Goal: Find specific page/section: Find specific page/section

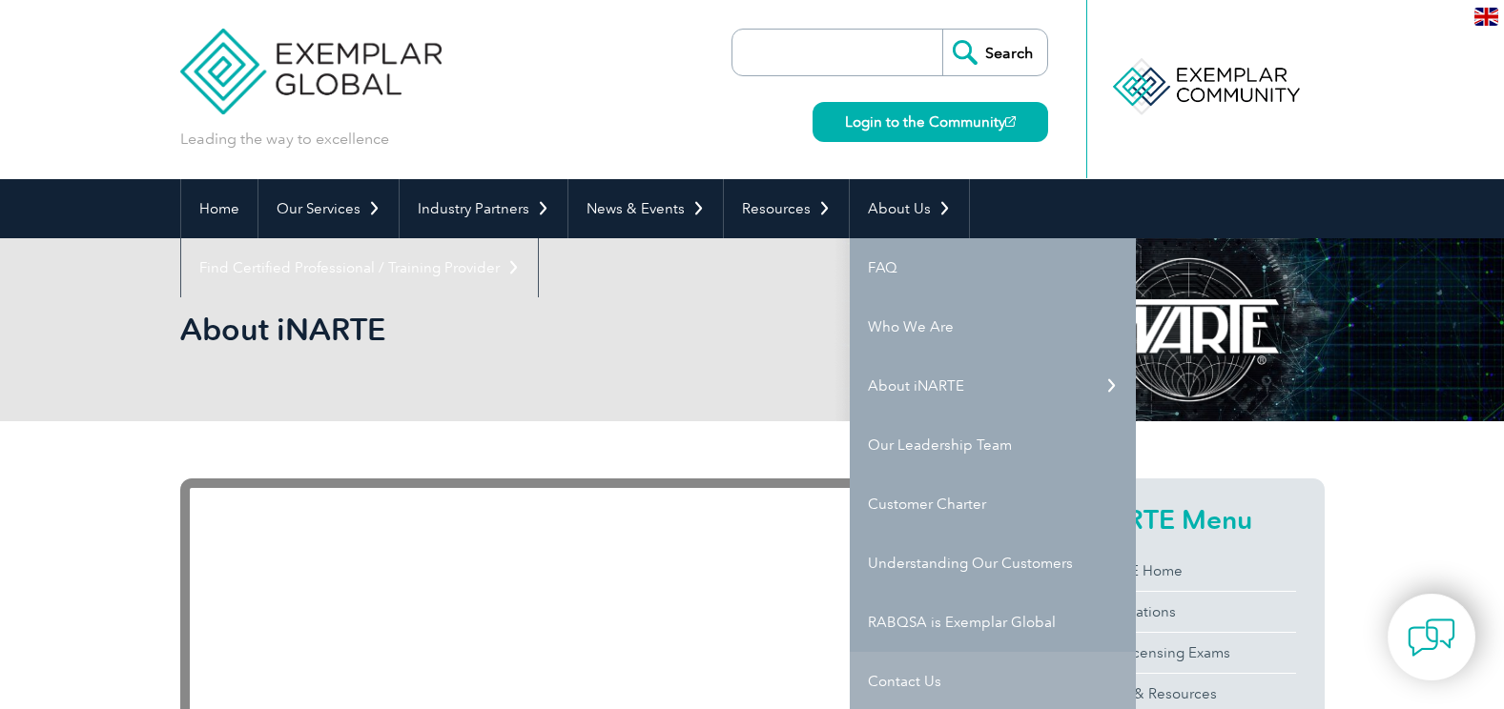
click at [910, 679] on link "Contact Us" at bounding box center [992, 681] width 286 height 59
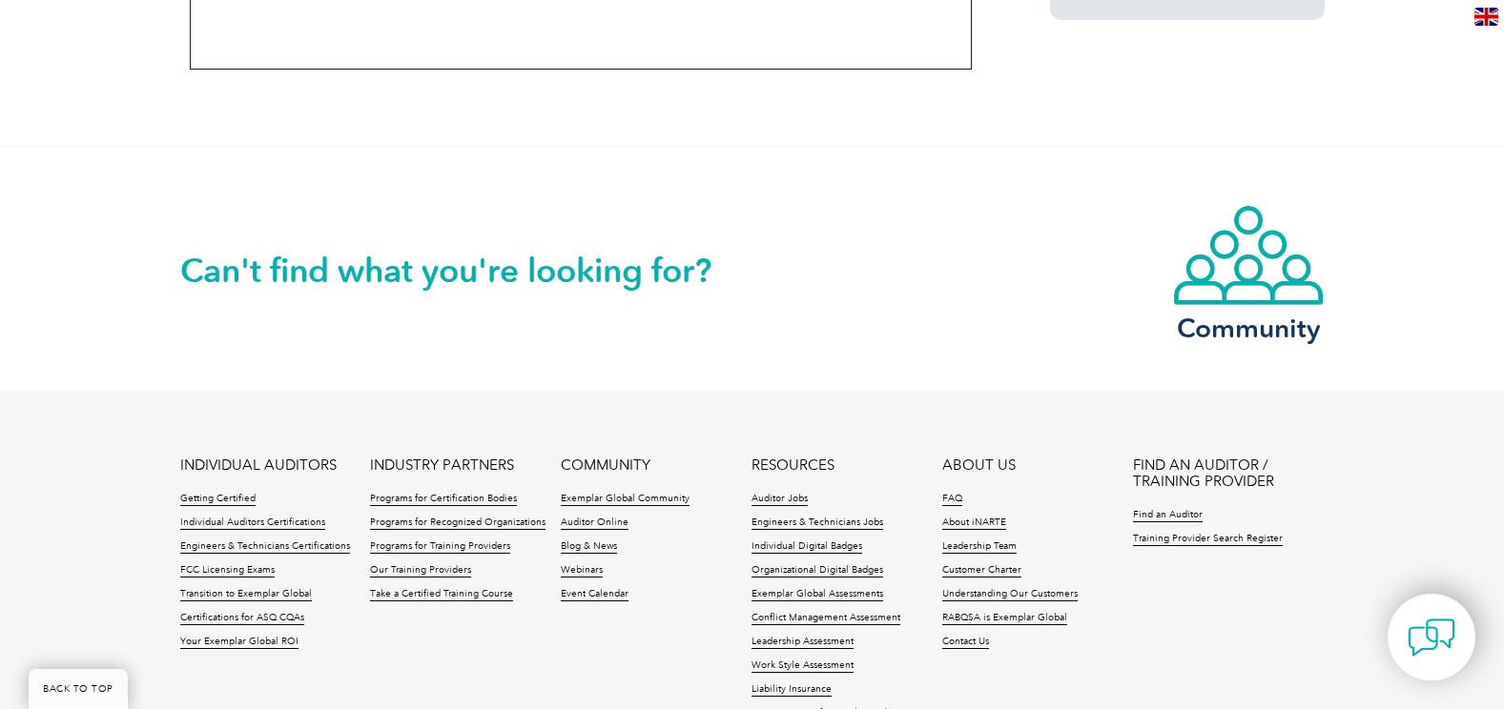
scroll to position [1621, 0]
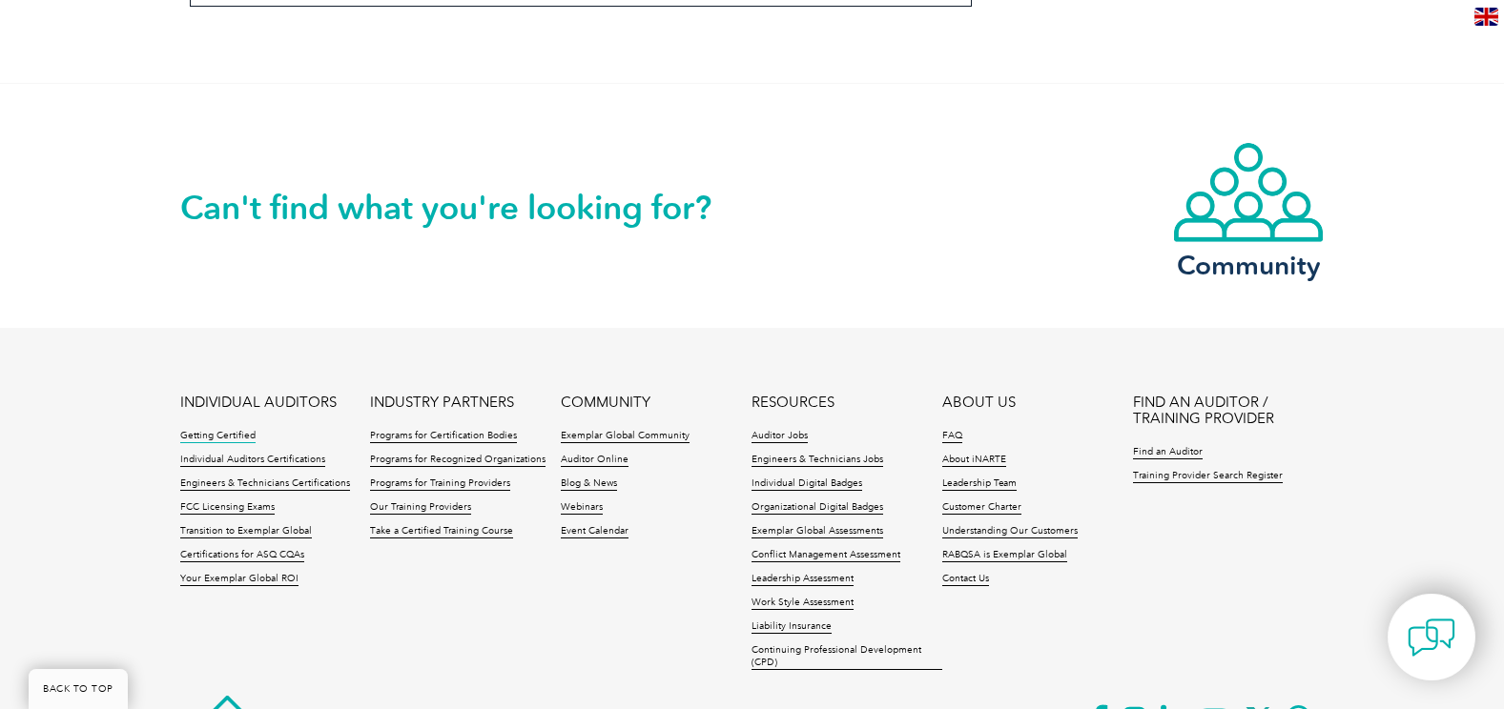
click at [200, 438] on link "Getting Certified" at bounding box center [217, 436] width 75 height 13
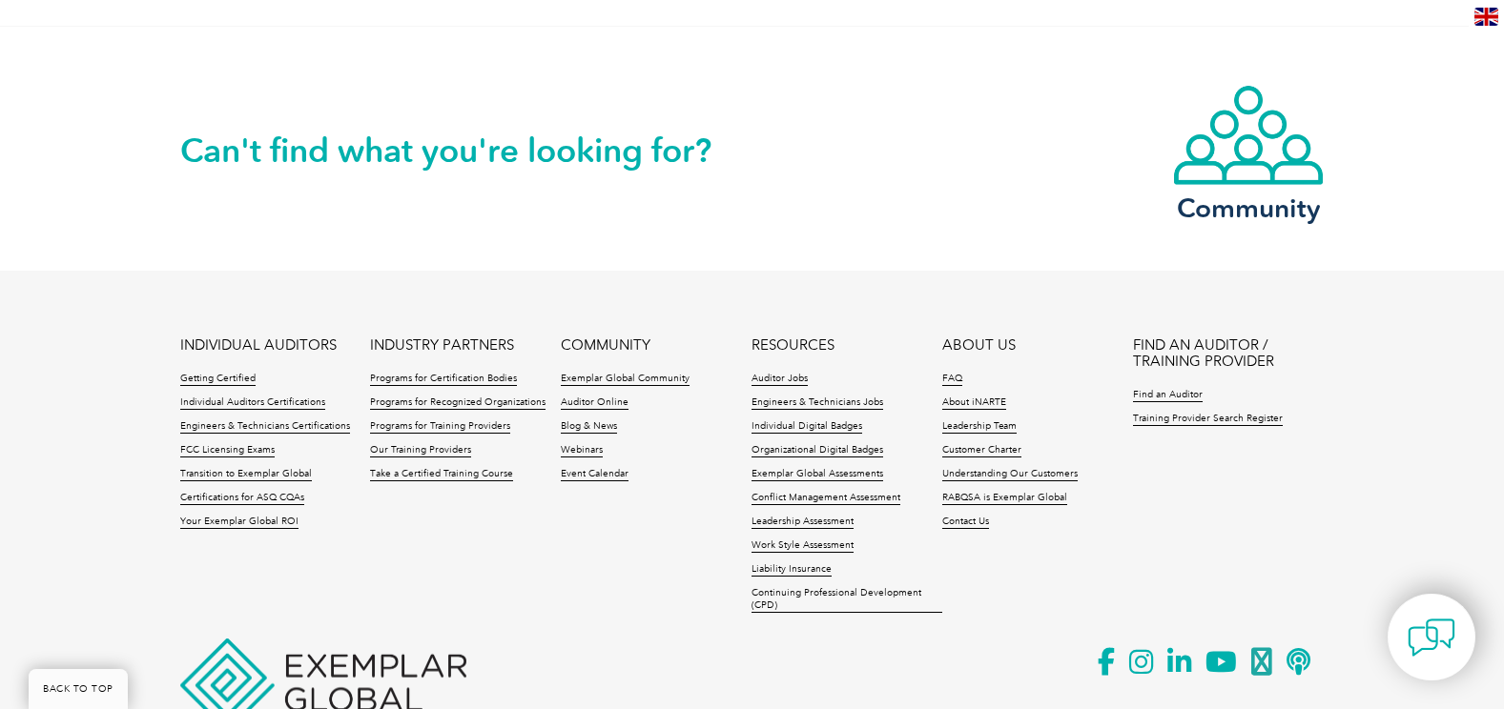
scroll to position [2625, 0]
